Goal: Task Accomplishment & Management: Use online tool/utility

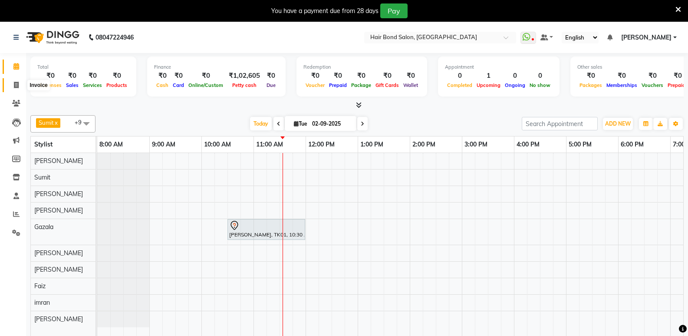
click at [17, 88] on icon at bounding box center [16, 85] width 5 height 7
select select "8721"
select select "service"
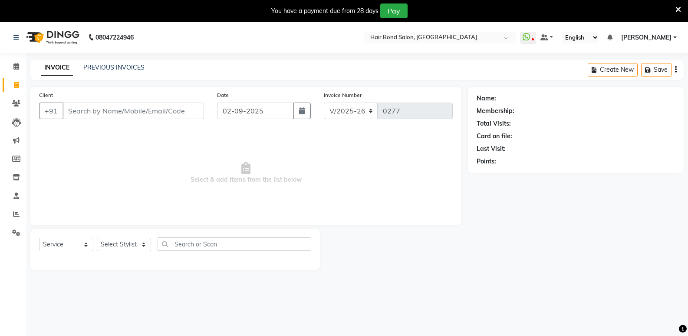
click at [114, 113] on input "Client" at bounding box center [134, 110] width 142 height 17
type input "9730898676"
click at [165, 116] on button "Add Client" at bounding box center [181, 110] width 45 height 17
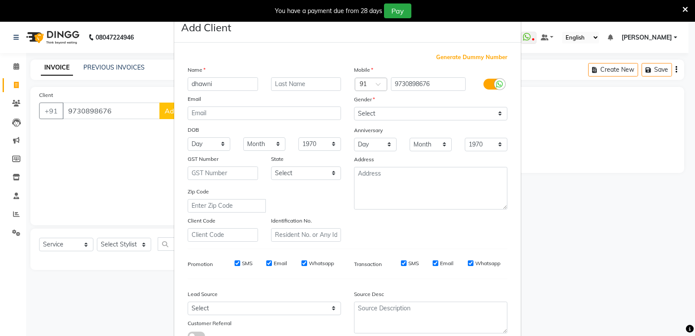
type input "dhawni"
click at [366, 112] on select "Select [DEMOGRAPHIC_DATA] [DEMOGRAPHIC_DATA] Other Prefer Not To Say" at bounding box center [430, 113] width 153 height 13
select select "[DEMOGRAPHIC_DATA]"
click at [354, 107] on select "Select [DEMOGRAPHIC_DATA] [DEMOGRAPHIC_DATA] Other Prefer Not To Say" at bounding box center [430, 113] width 153 height 13
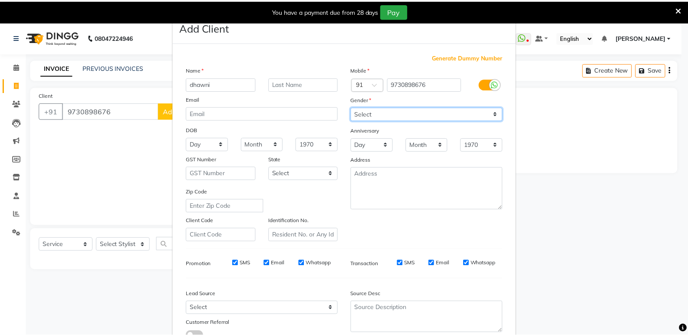
scroll to position [65, 0]
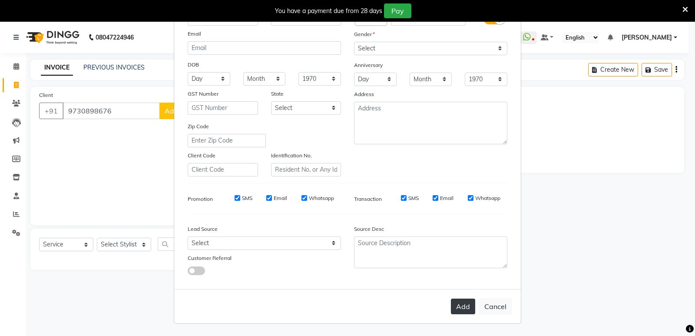
click at [466, 308] on button "Add" at bounding box center [463, 306] width 24 height 16
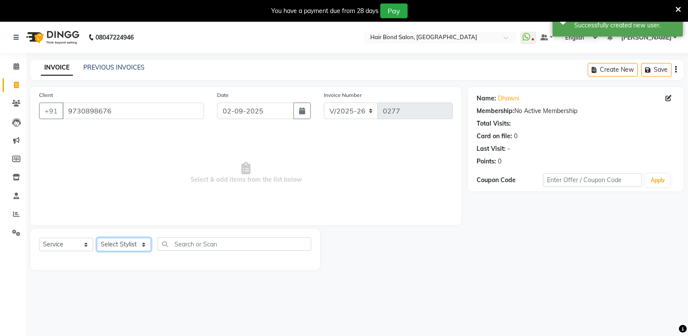
click at [134, 240] on select "Select Stylist [PERSON_NAME] [PERSON_NAME] [PERSON_NAME] [PERSON_NAME] khende […" at bounding box center [124, 244] width 54 height 13
select select "88193"
click at [97, 238] on select "Select Stylist [PERSON_NAME] [PERSON_NAME] [PERSON_NAME] [PERSON_NAME] khende […" at bounding box center [124, 244] width 54 height 13
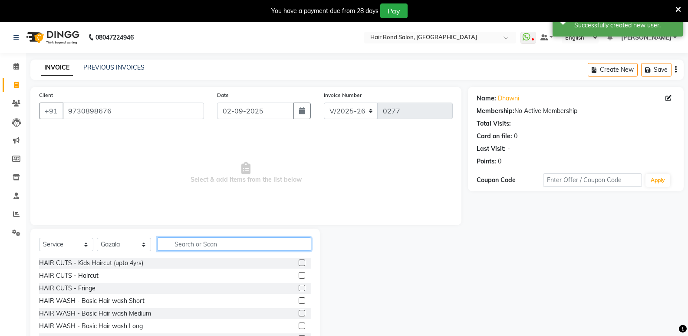
click at [201, 239] on input "text" at bounding box center [235, 243] width 154 height 13
type input "hairwash"
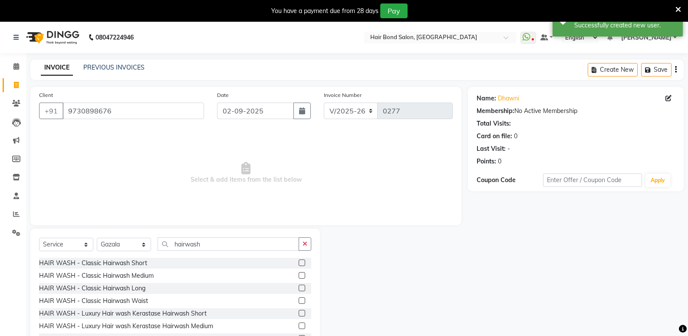
click at [299, 299] on label at bounding box center [302, 300] width 7 height 7
click at [299, 299] on input "checkbox" at bounding box center [302, 301] width 6 height 6
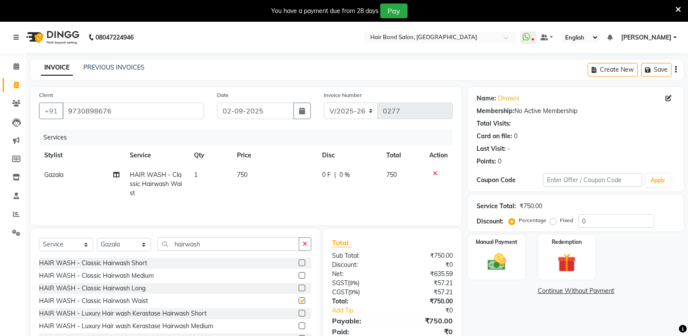
checkbox input "false"
click at [435, 173] on icon at bounding box center [435, 173] width 5 height 6
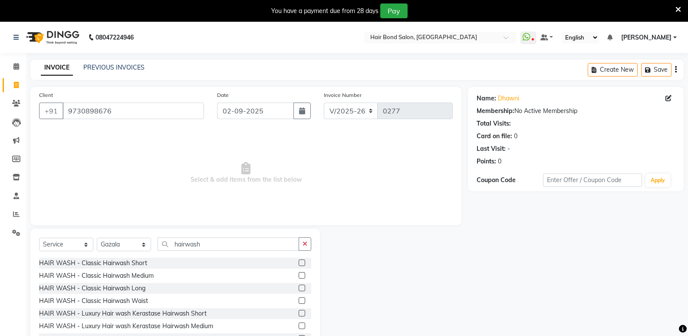
click at [299, 285] on label at bounding box center [302, 287] width 7 height 7
click at [299, 285] on input "checkbox" at bounding box center [302, 288] width 6 height 6
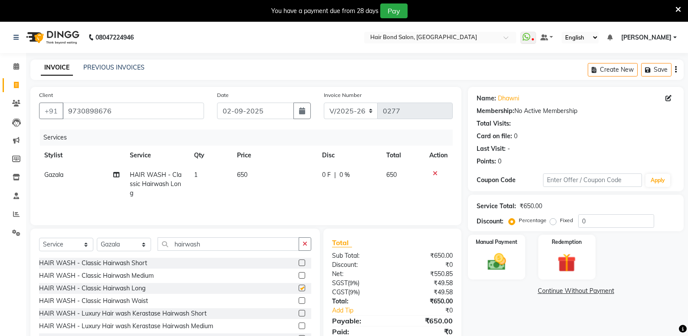
checkbox input "false"
click at [248, 176] on td "650" at bounding box center [275, 184] width 86 height 38
select select "88193"
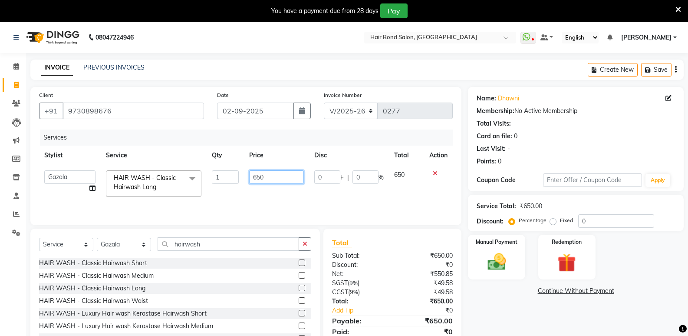
click at [264, 178] on input "650" at bounding box center [276, 176] width 54 height 13
type input "6"
type input "700"
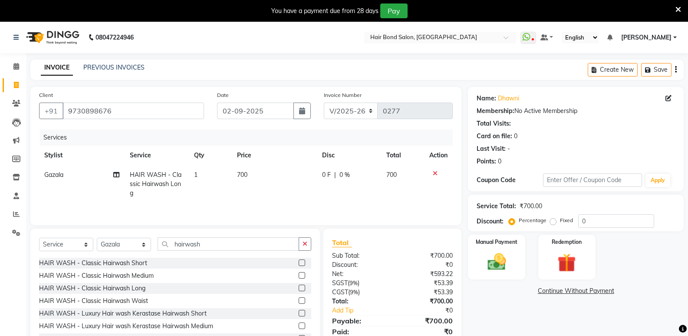
click at [568, 320] on div "Name: Dhawni Membership: No Active Membership Total Visits: Card on file: 0 Las…" at bounding box center [579, 222] width 222 height 270
click at [580, 223] on input "0" at bounding box center [616, 220] width 76 height 13
type input "50"
click at [492, 257] on img at bounding box center [496, 262] width 31 height 22
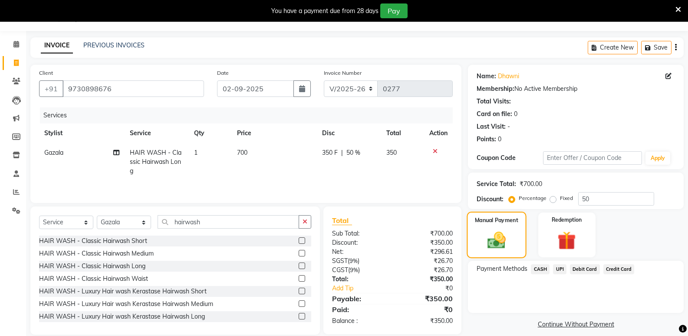
scroll to position [34, 0]
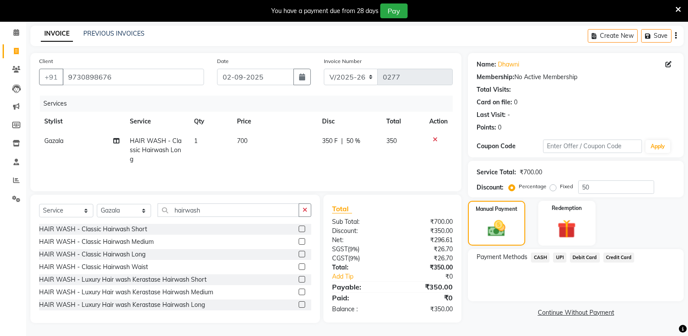
click at [560, 257] on span "UPI" at bounding box center [559, 257] width 13 height 10
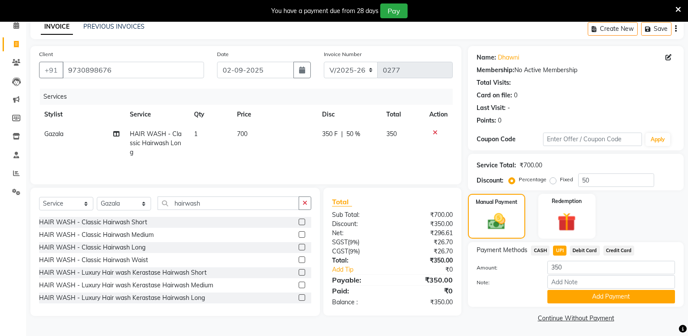
scroll to position [43, 0]
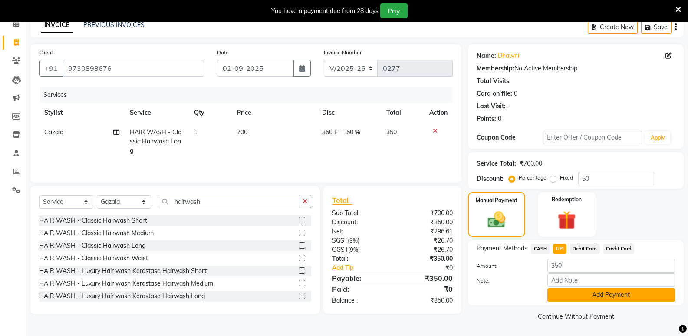
click at [573, 291] on button "Add Payment" at bounding box center [612, 294] width 128 height 13
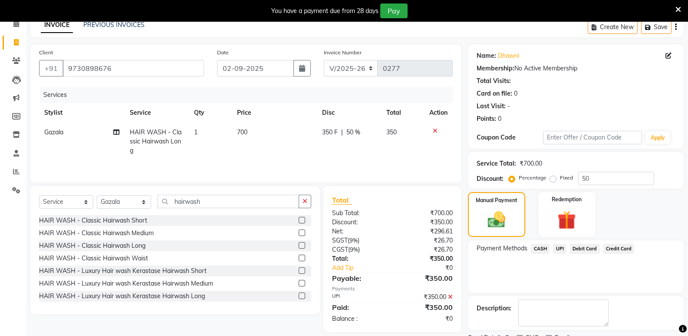
scroll to position [79, 0]
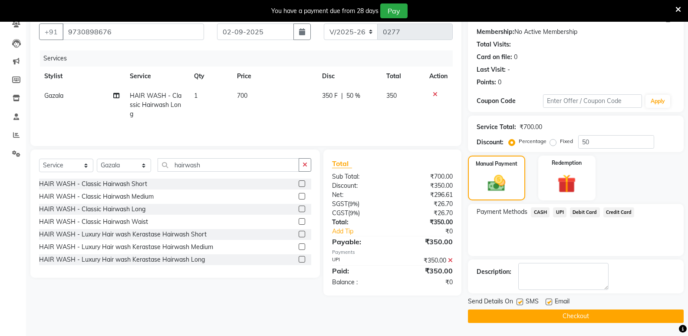
click at [565, 312] on button "Checkout" at bounding box center [576, 315] width 216 height 13
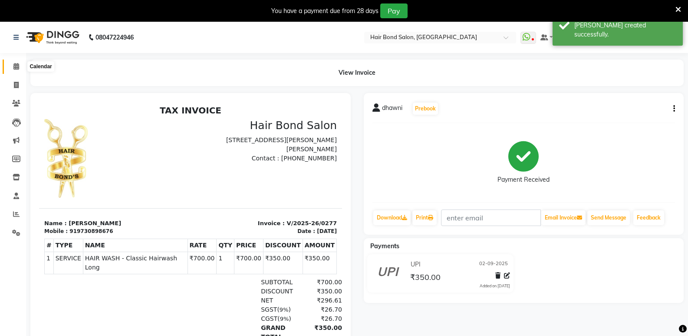
click at [17, 67] on icon at bounding box center [16, 66] width 6 height 7
